Goal: Information Seeking & Learning: Learn about a topic

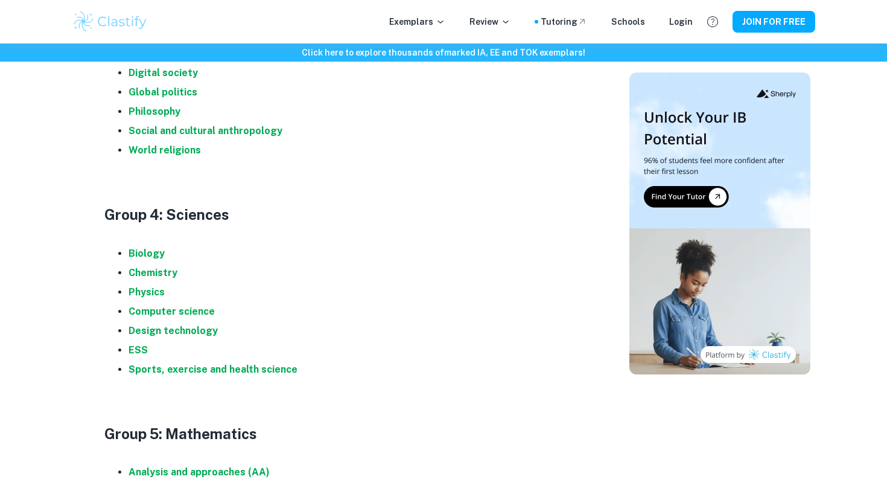
scroll to position [1100, 0]
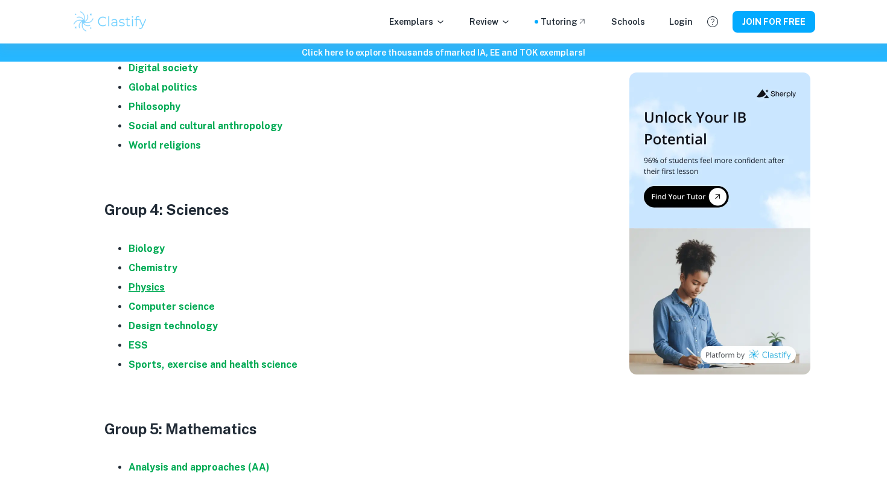
click at [155, 290] on strong "Physics" at bounding box center [147, 286] width 36 height 11
click at [151, 265] on strong "Chemistry" at bounding box center [153, 267] width 49 height 11
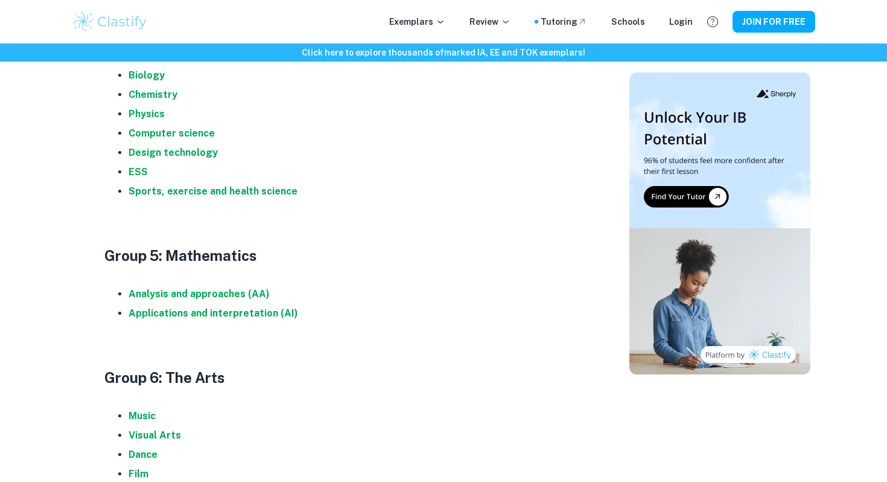
scroll to position [1320, 0]
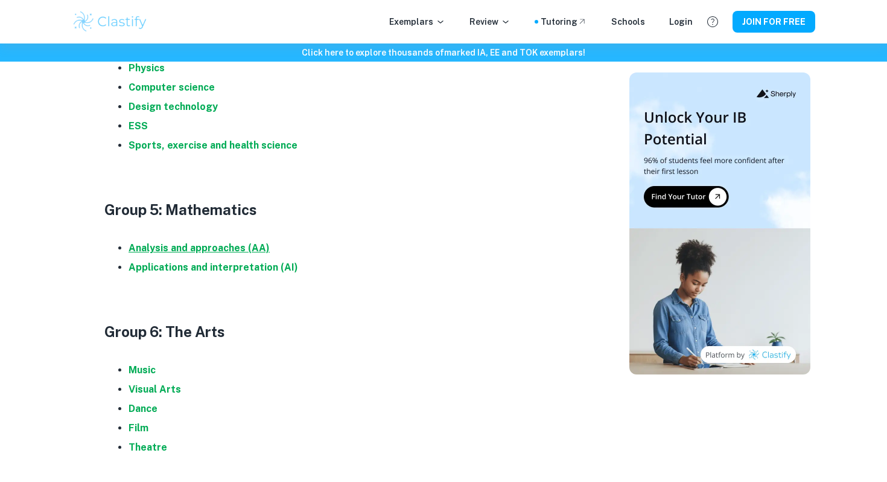
click at [183, 244] on strong "Analysis and approaches (AA)" at bounding box center [199, 247] width 141 height 11
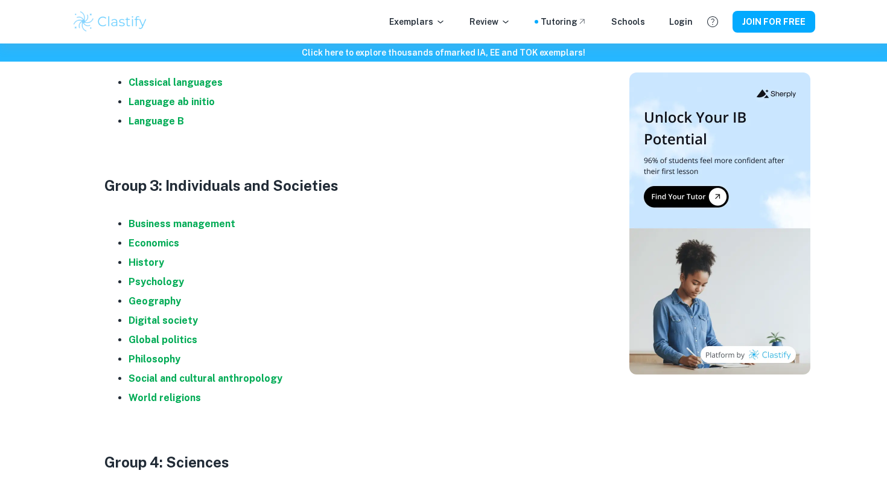
scroll to position [845, 0]
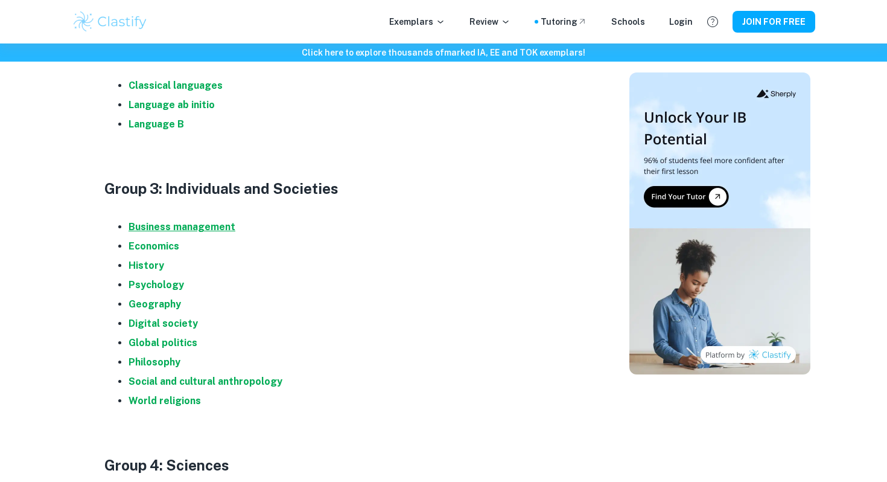
click at [192, 225] on strong "Business management" at bounding box center [182, 226] width 107 height 11
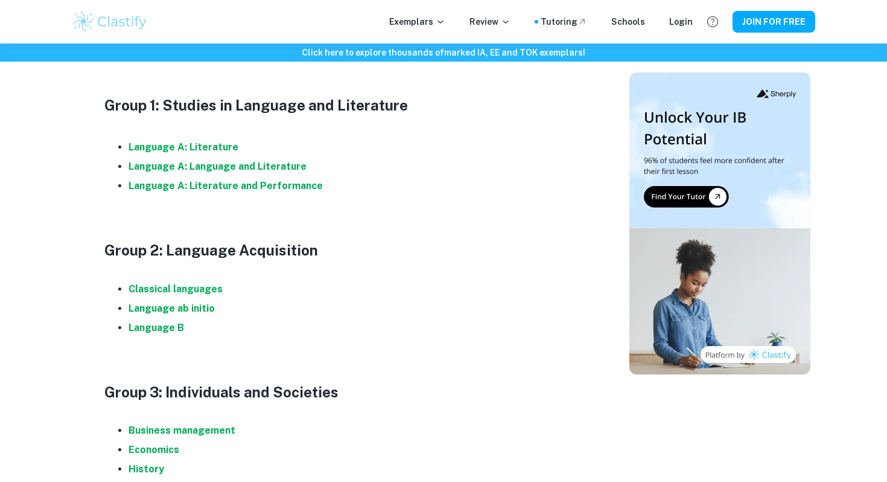
scroll to position [650, 0]
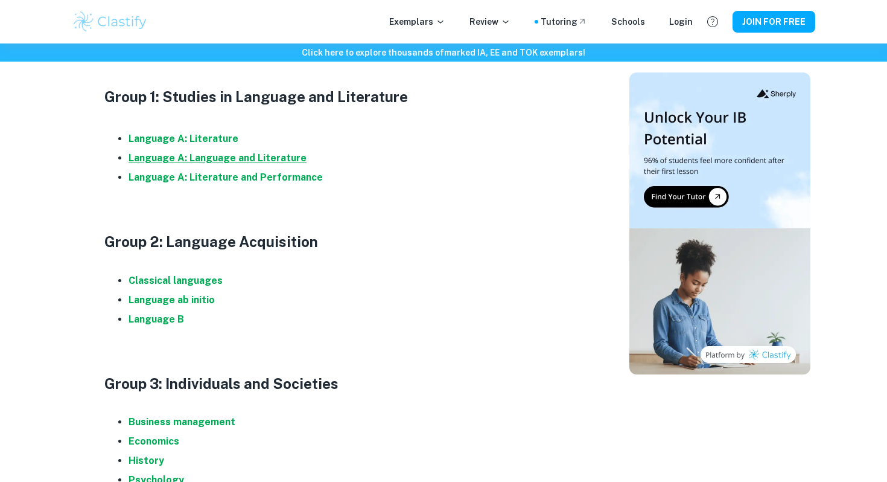
click at [241, 157] on strong "Language A: Language and Literature" at bounding box center [218, 157] width 178 height 11
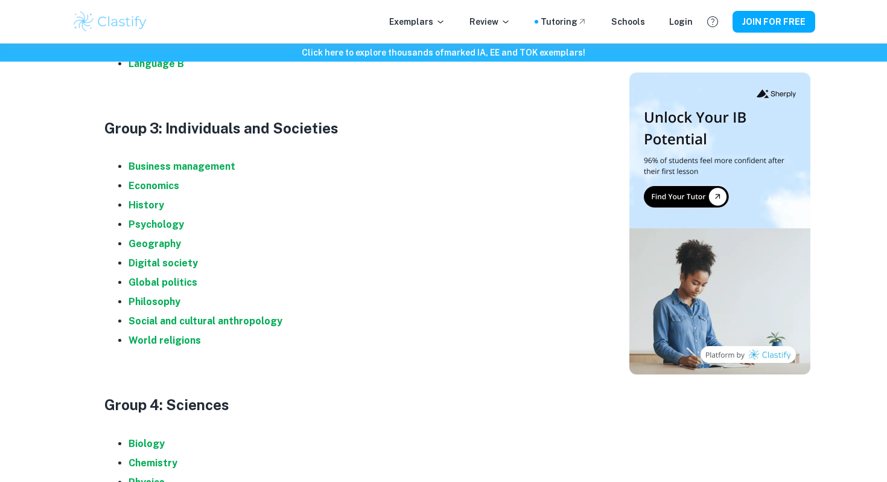
scroll to position [738, 0]
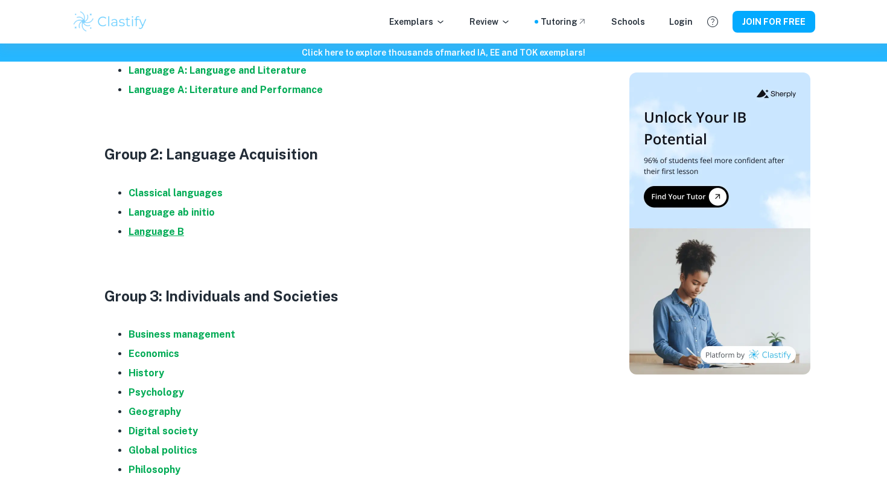
click at [153, 228] on strong "Language B" at bounding box center [157, 231] width 56 height 11
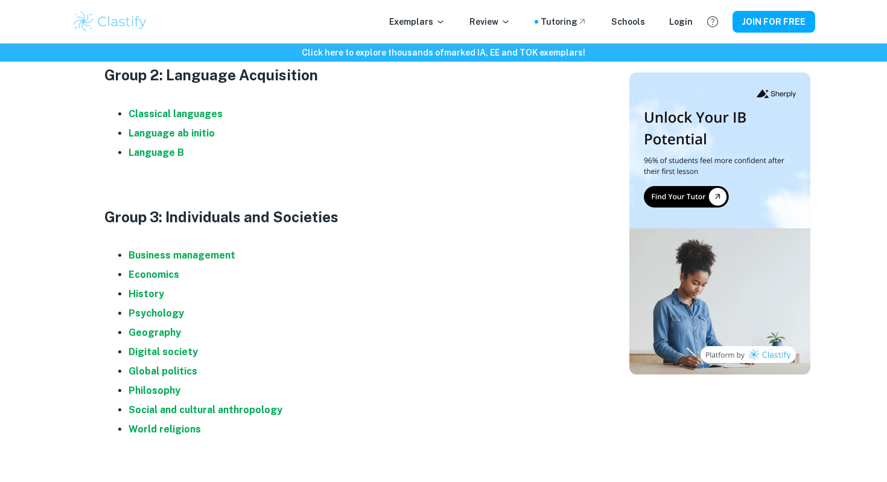
scroll to position [828, 0]
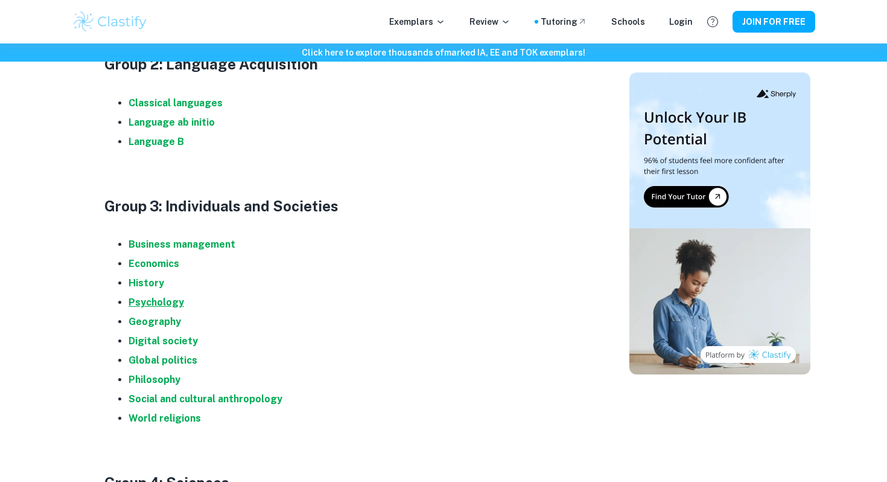
click at [132, 305] on strong "Psychology" at bounding box center [157, 301] width 56 height 11
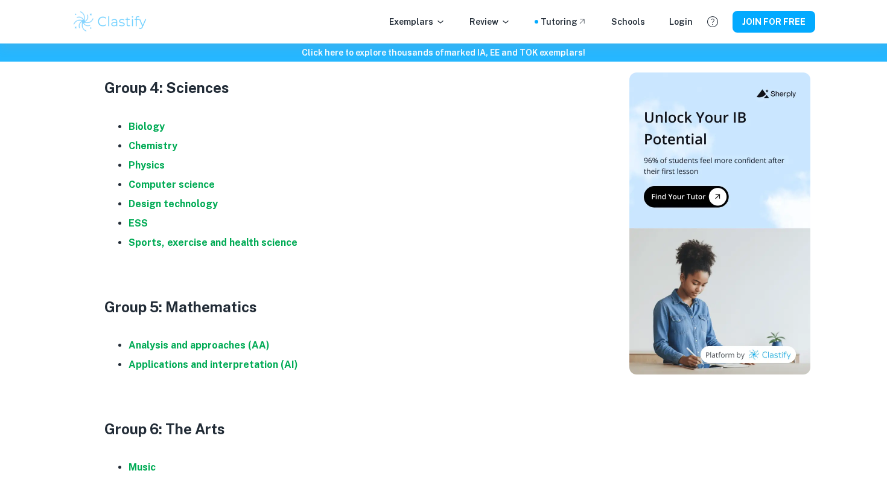
scroll to position [1224, 0]
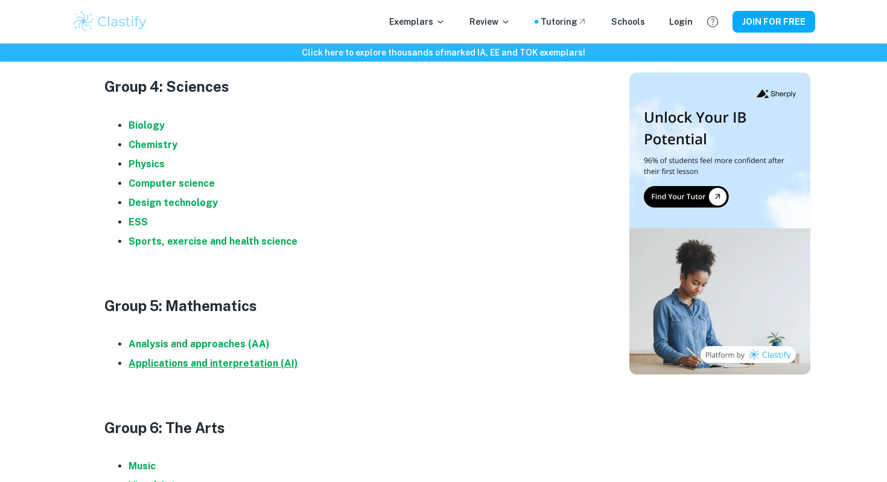
click at [199, 363] on strong "Applications and interpretation (AI)" at bounding box center [214, 362] width 170 height 11
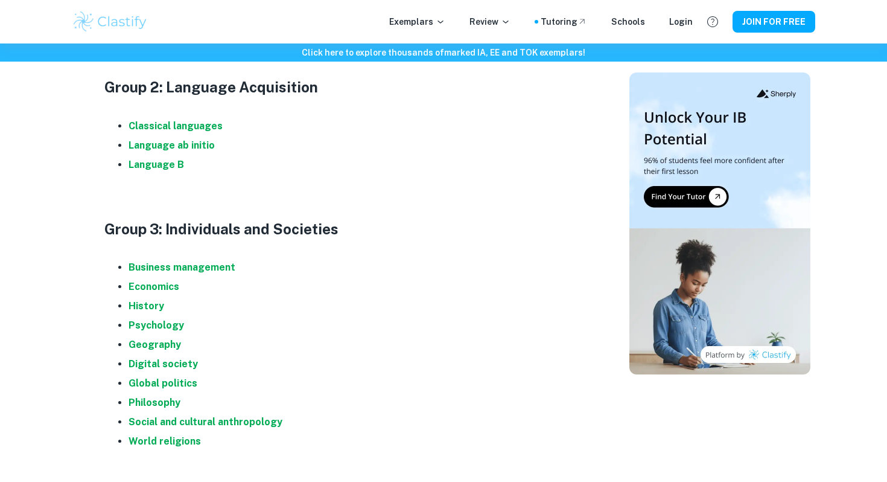
scroll to position [795, 0]
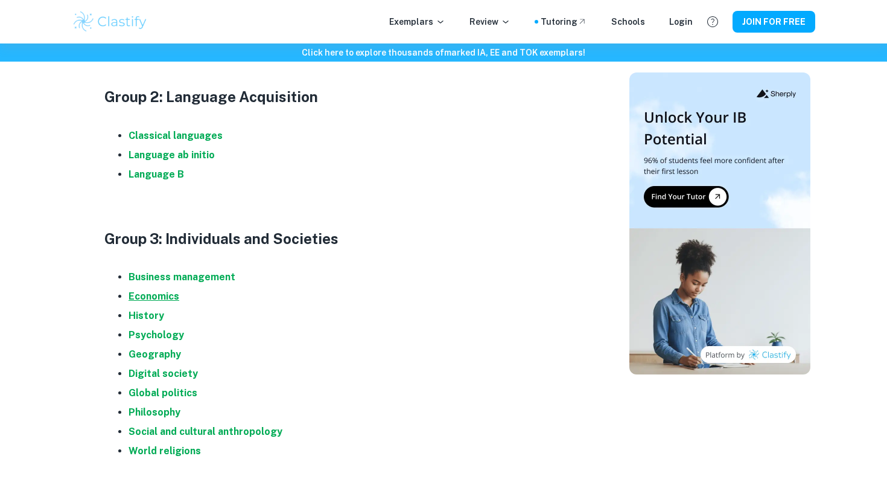
click at [168, 301] on strong "Economics" at bounding box center [154, 295] width 51 height 11
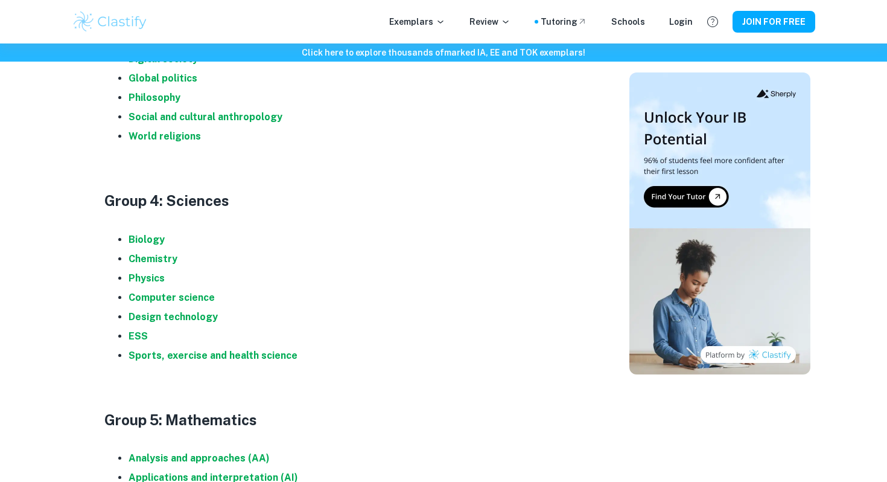
scroll to position [1087, 0]
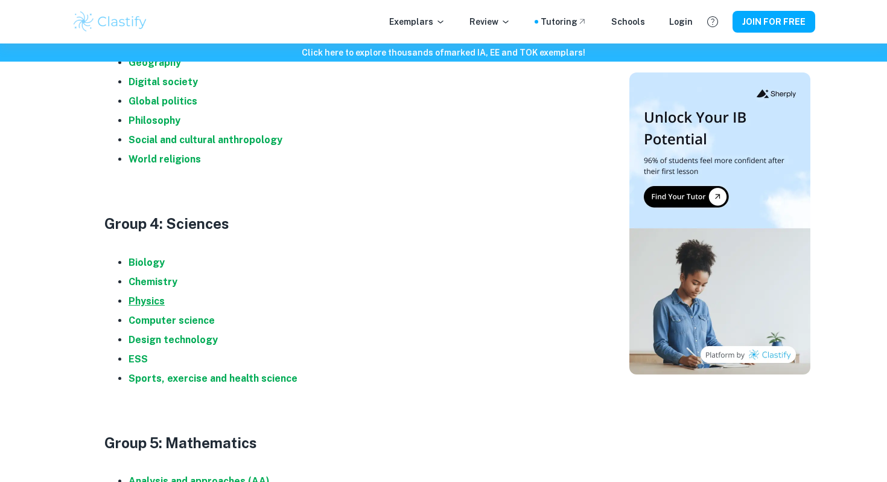
click at [136, 301] on strong "Physics" at bounding box center [147, 300] width 36 height 11
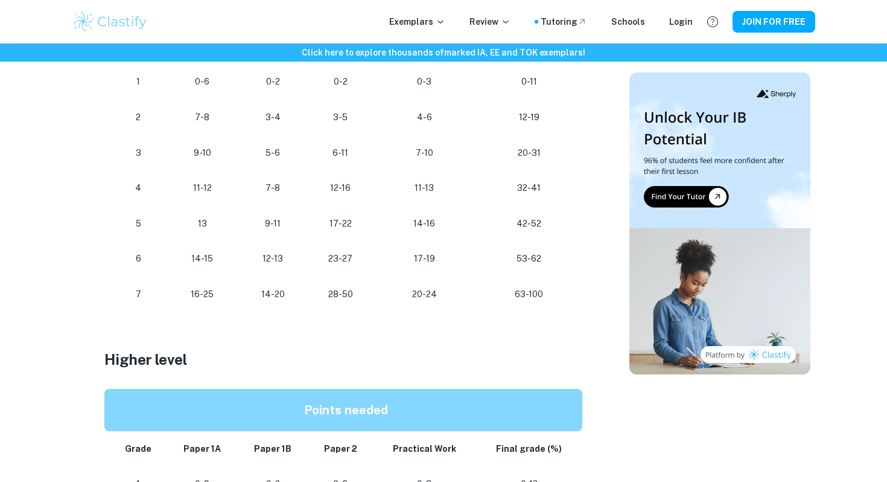
scroll to position [765, 0]
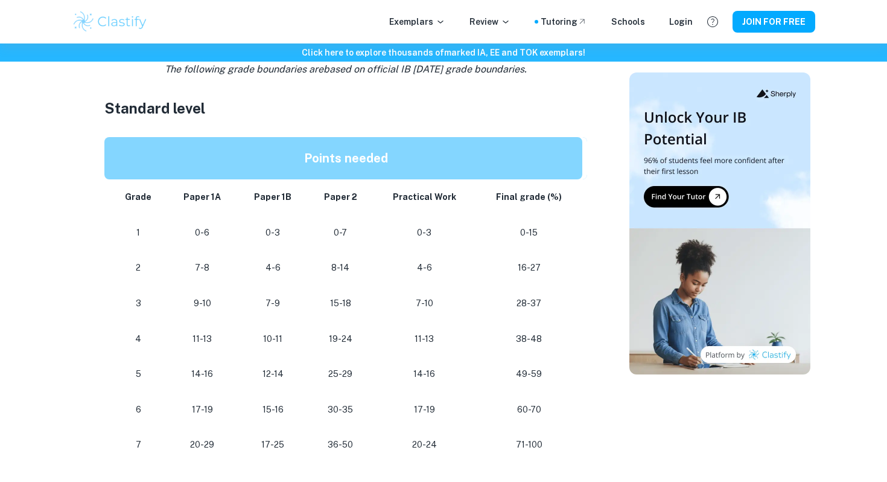
scroll to position [579, 0]
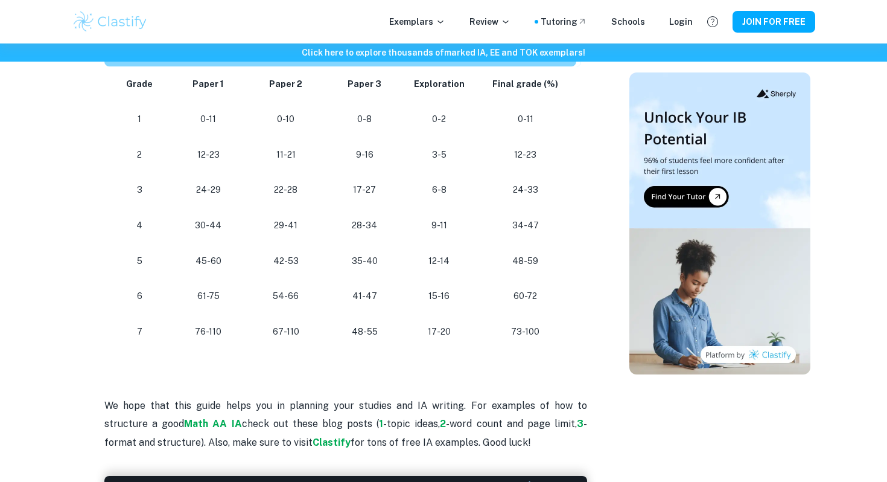
scroll to position [1103, 0]
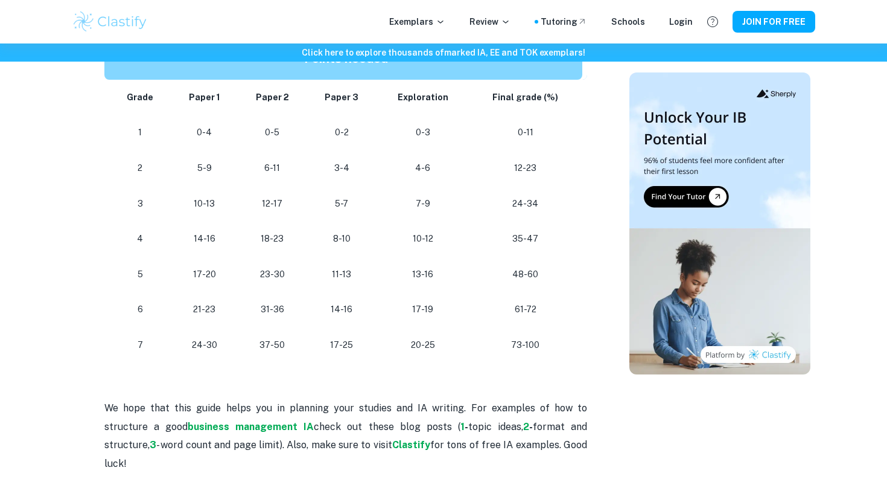
scroll to position [1115, 0]
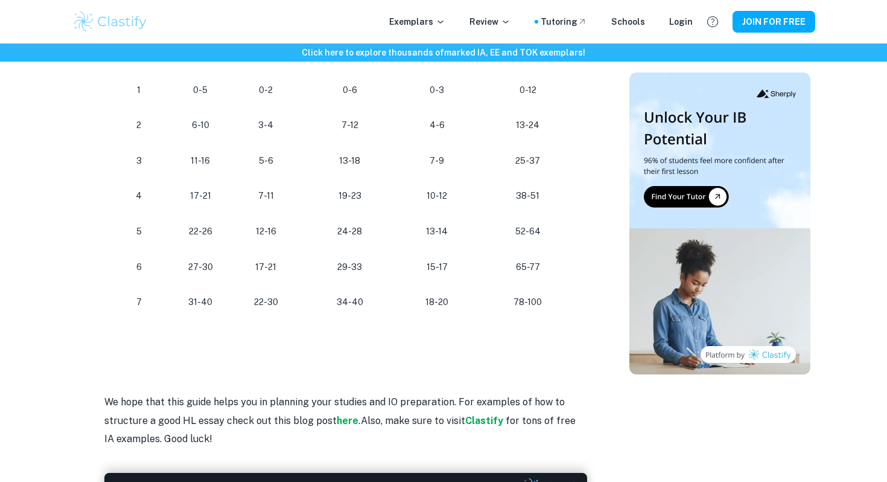
scroll to position [1241, 0]
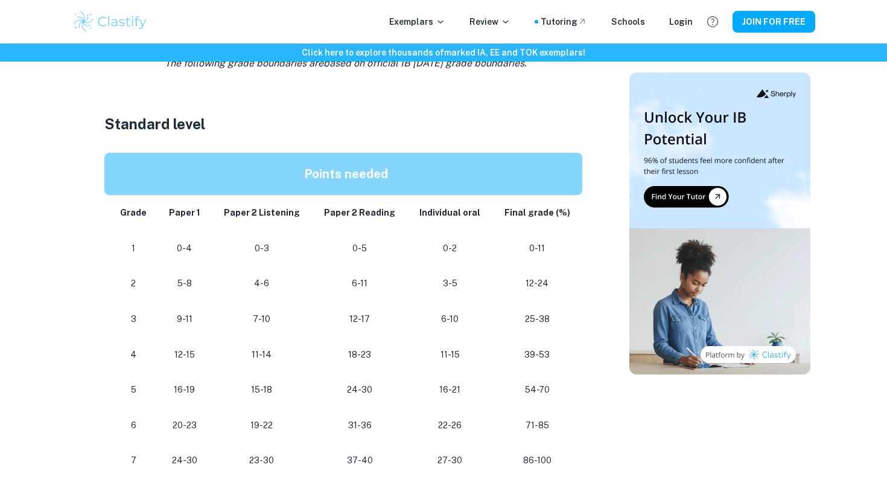
scroll to position [581, 0]
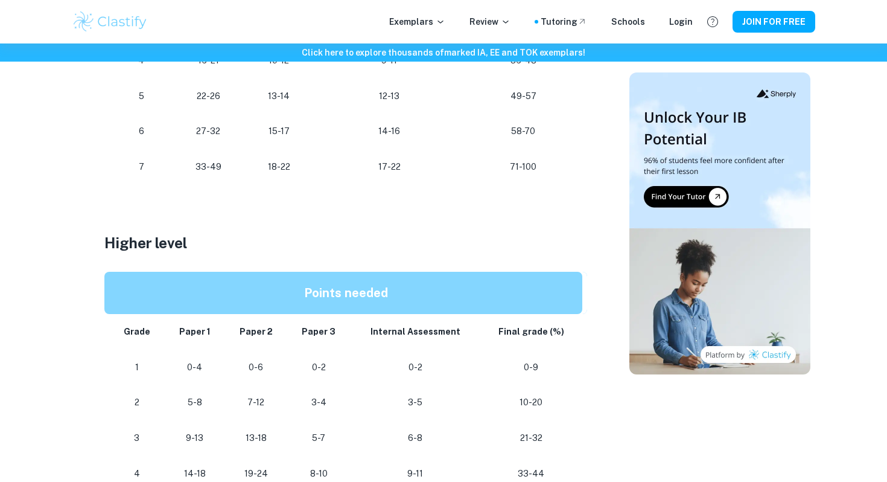
scroll to position [820, 0]
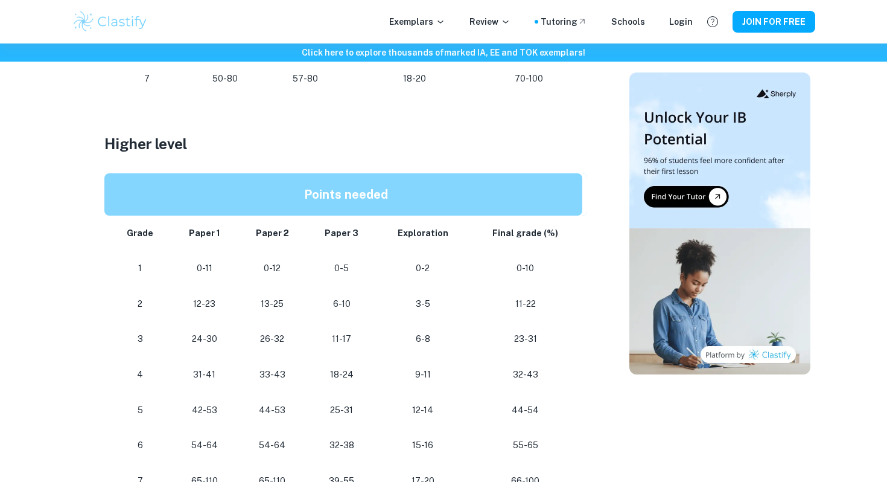
scroll to position [953, 0]
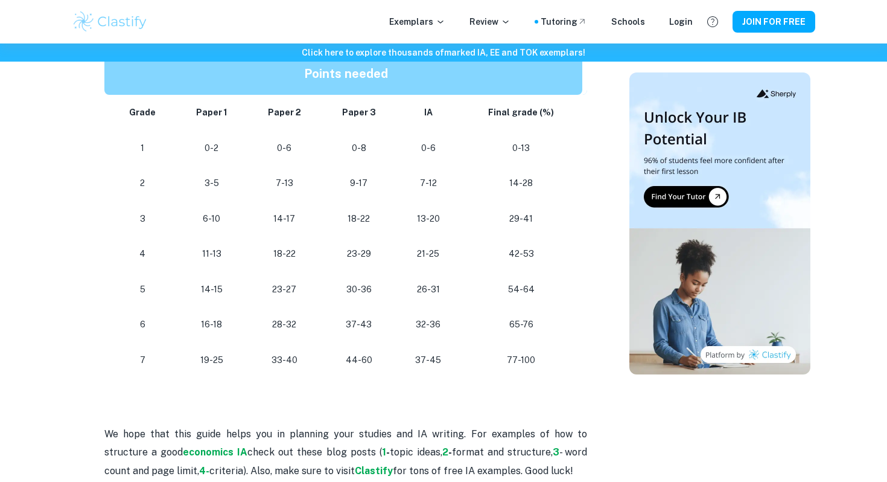
scroll to position [1084, 0]
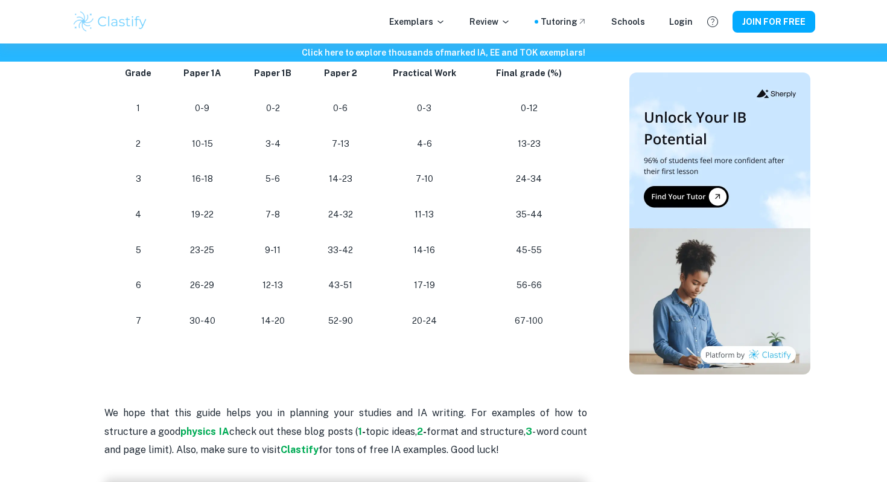
scroll to position [1137, 0]
